Goal: Information Seeking & Learning: Find specific fact

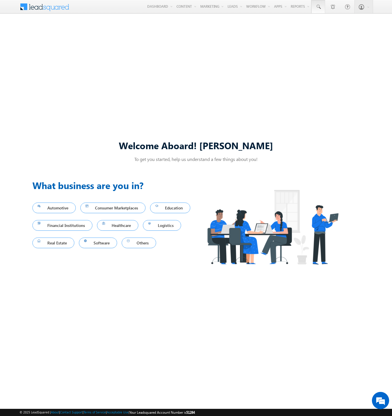
click at [318, 7] on span at bounding box center [318, 7] width 6 height 6
type input "8904712529"
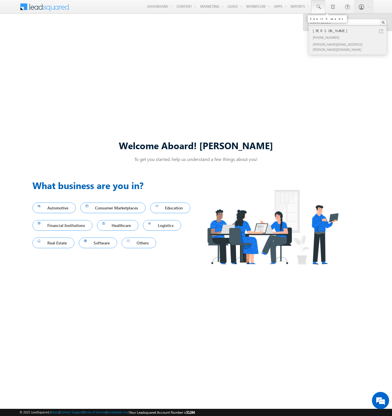
click at [350, 31] on div "[PERSON_NAME]" at bounding box center [350, 31] width 77 height 6
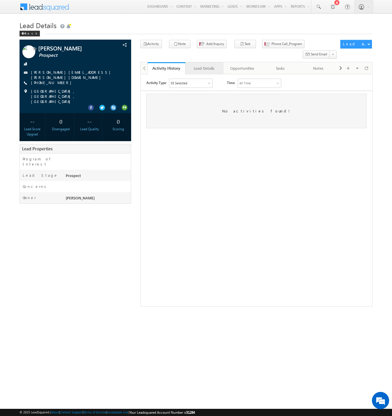
click at [204, 65] on div "Lead Details" at bounding box center [204, 68] width 28 height 7
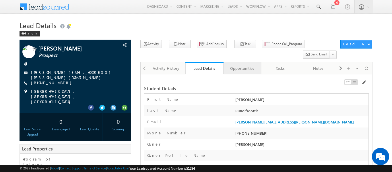
click at [242, 65] on div "Opportunities" at bounding box center [242, 68] width 28 height 7
